Goal: Navigation & Orientation: Find specific page/section

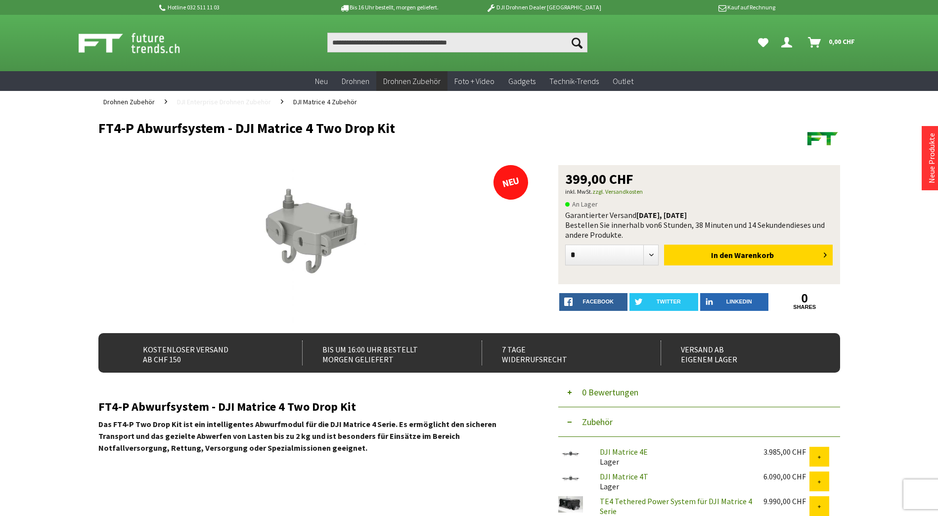
click at [248, 100] on span "DJI Enterprise Drohnen Zubehör" at bounding box center [224, 101] width 94 height 9
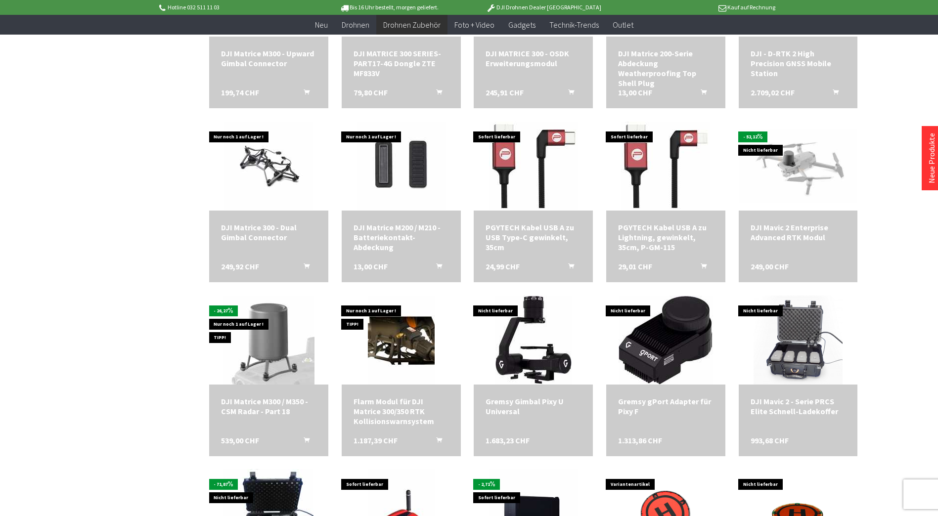
scroll to position [1335, 0]
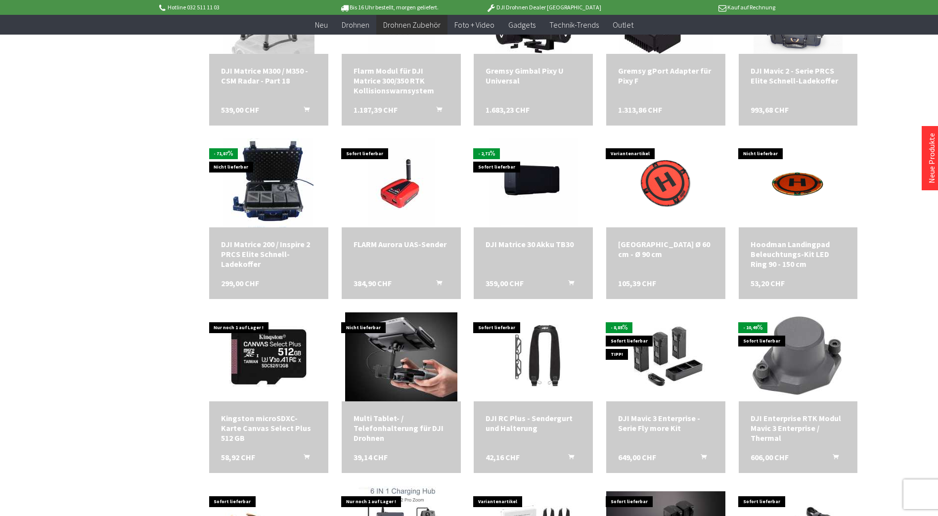
scroll to position [1929, 0]
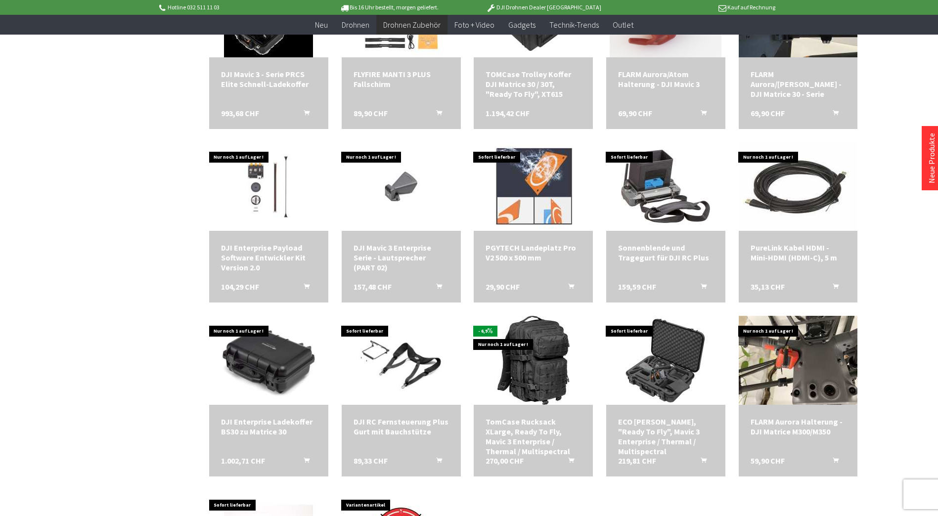
scroll to position [2028, 0]
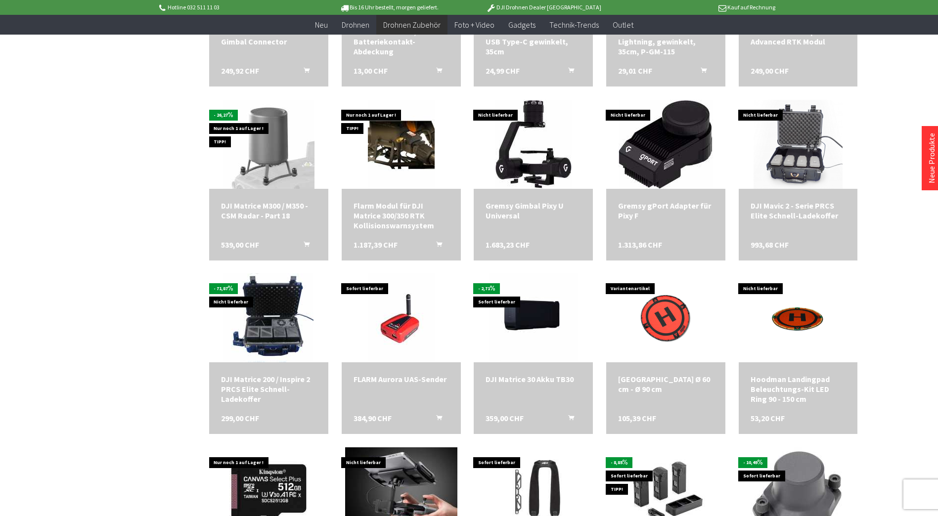
scroll to position [1484, 0]
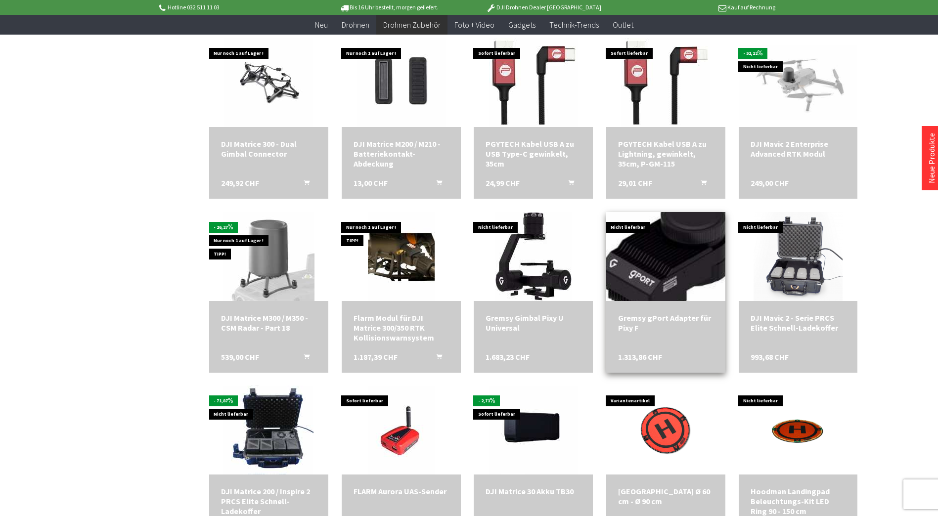
scroll to position [1088, 0]
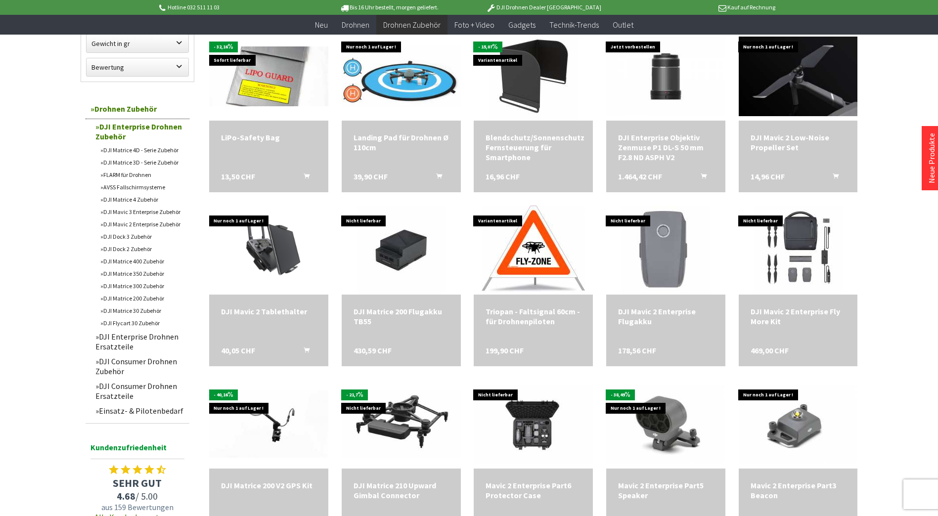
scroll to position [346, 0]
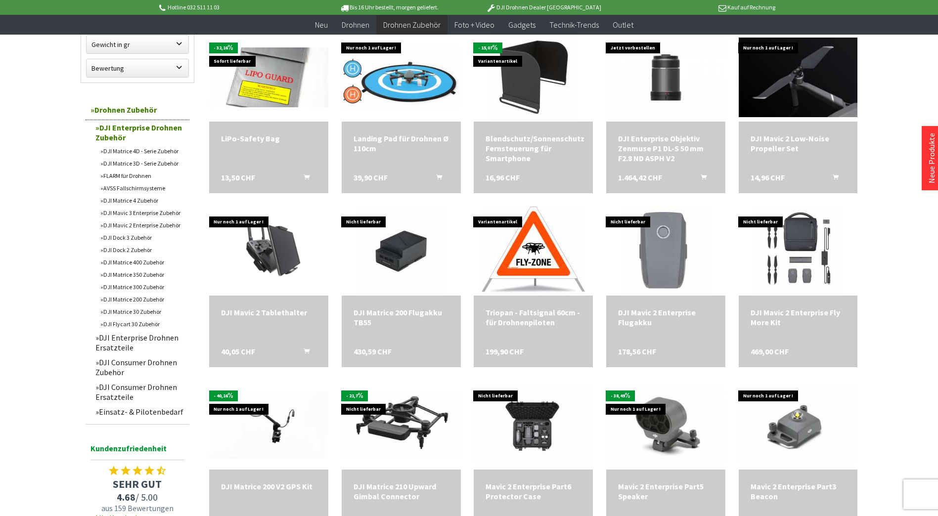
click at [131, 202] on link "DJI Matrice 4 Zubehör" at bounding box center [142, 200] width 94 height 12
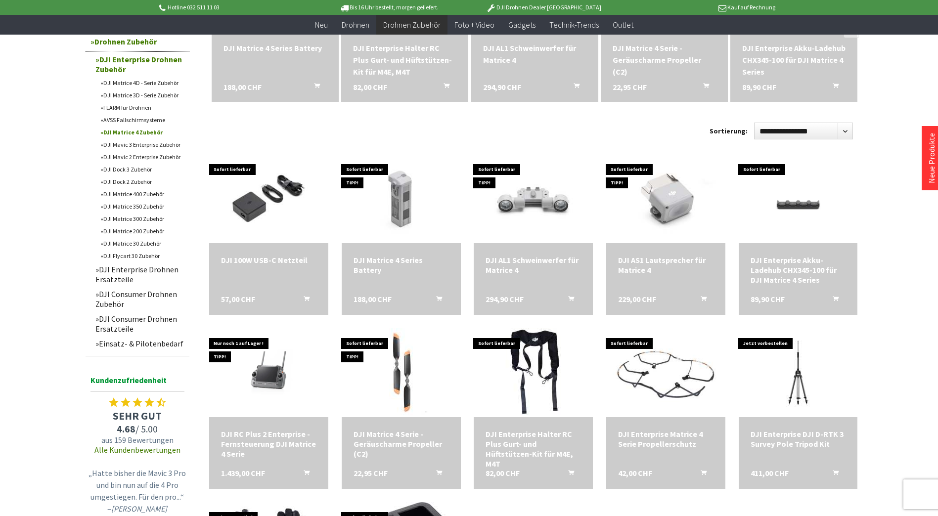
scroll to position [247, 0]
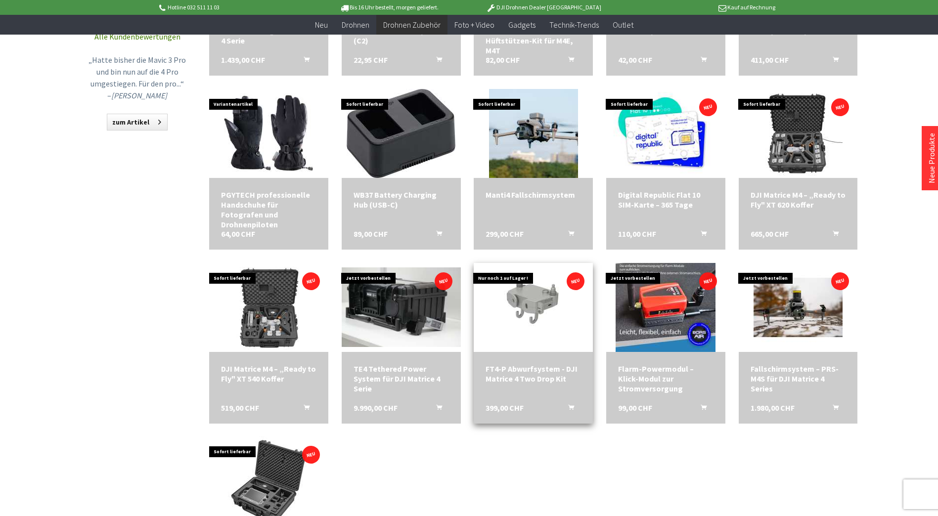
scroll to position [593, 0]
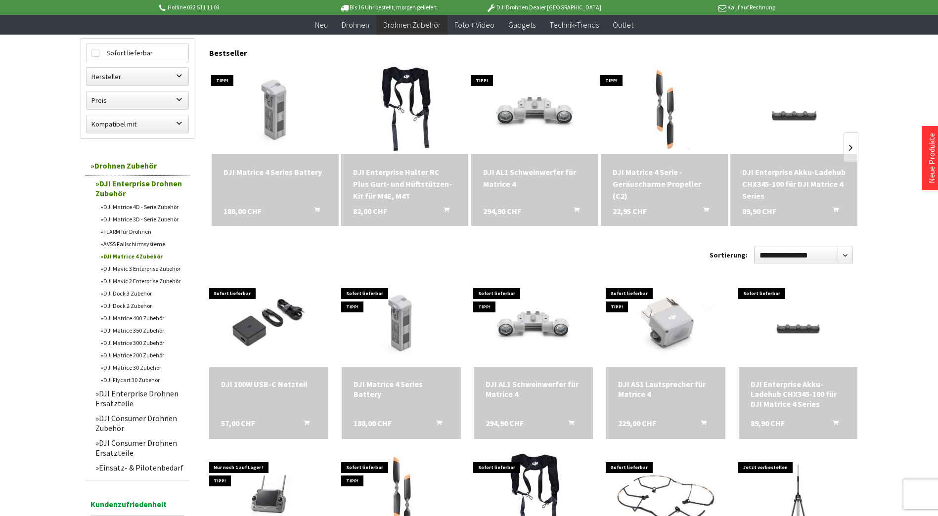
scroll to position [99, 0]
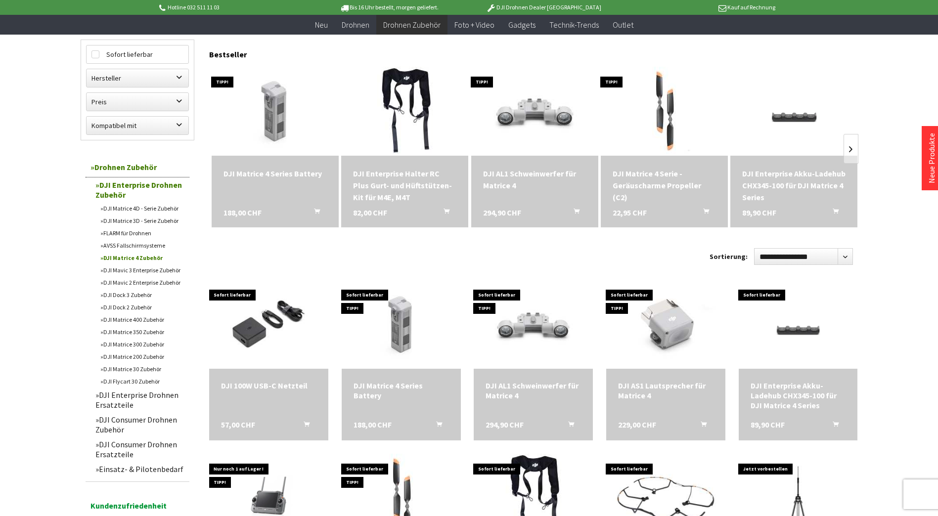
click at [130, 296] on link "DJI Dock 3 Zubehör" at bounding box center [142, 295] width 94 height 12
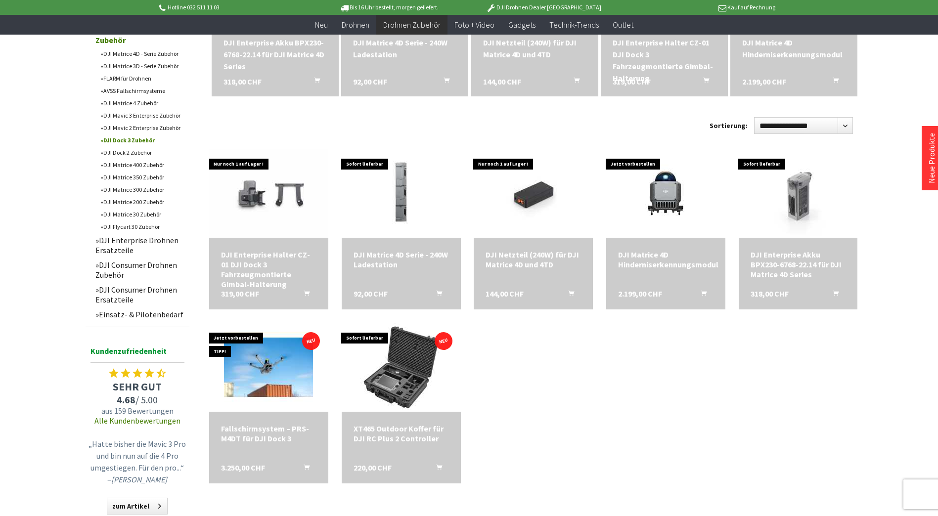
scroll to position [247, 0]
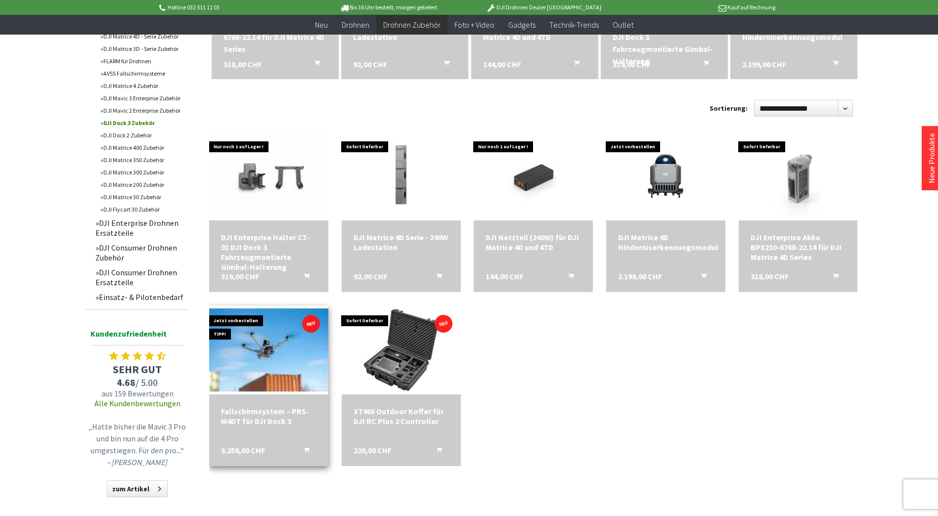
click at [274, 349] on img at bounding box center [268, 350] width 125 height 125
